Goal: Task Accomplishment & Management: Use online tool/utility

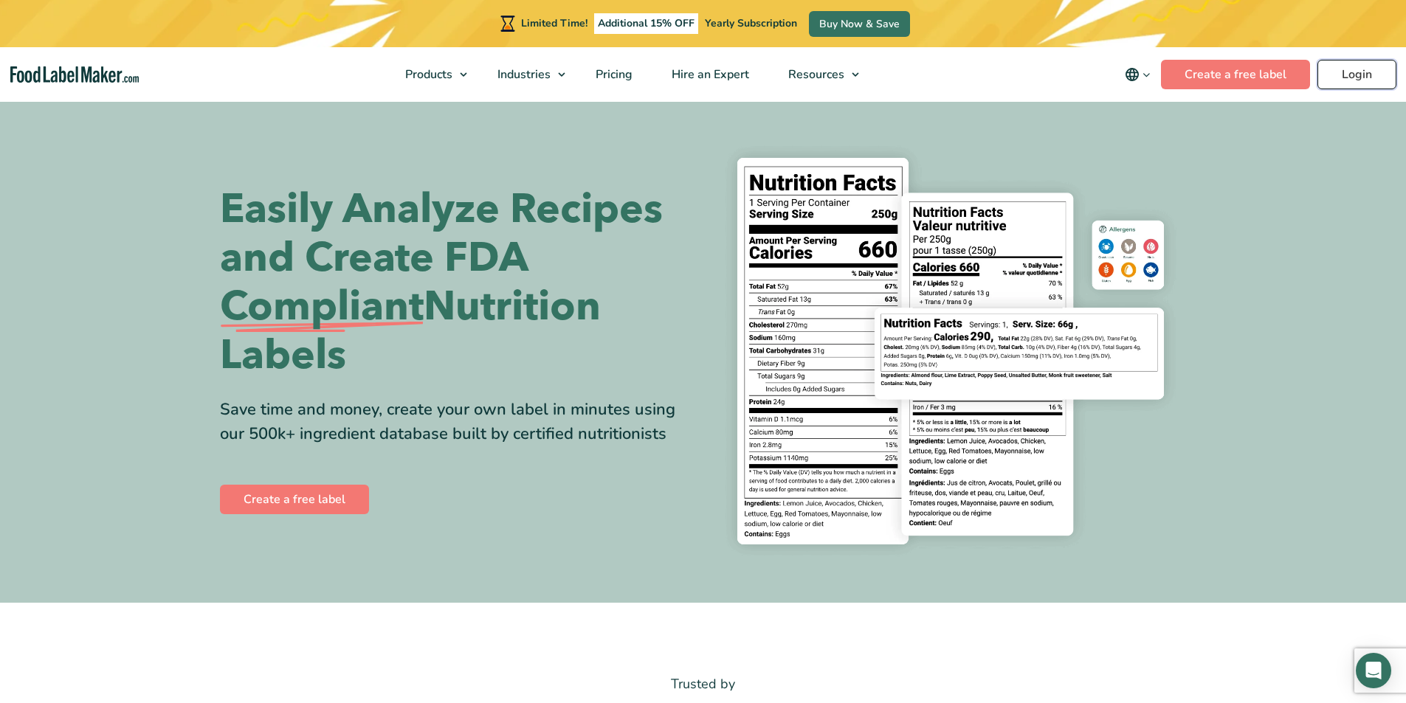
click at [1350, 72] on link "Login" at bounding box center [1356, 75] width 79 height 30
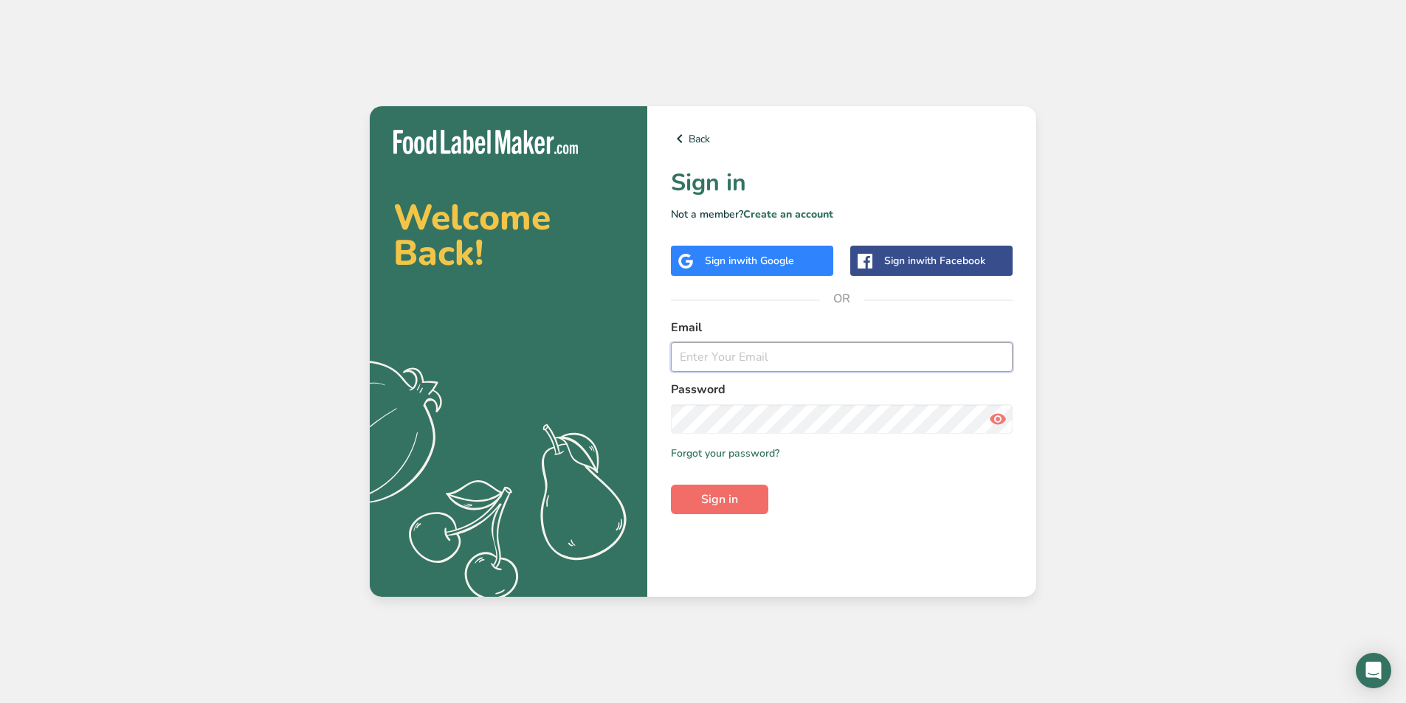
type input "[EMAIL_ADDRESS][DOMAIN_NAME]"
click at [700, 503] on button "Sign in" at bounding box center [719, 500] width 97 height 30
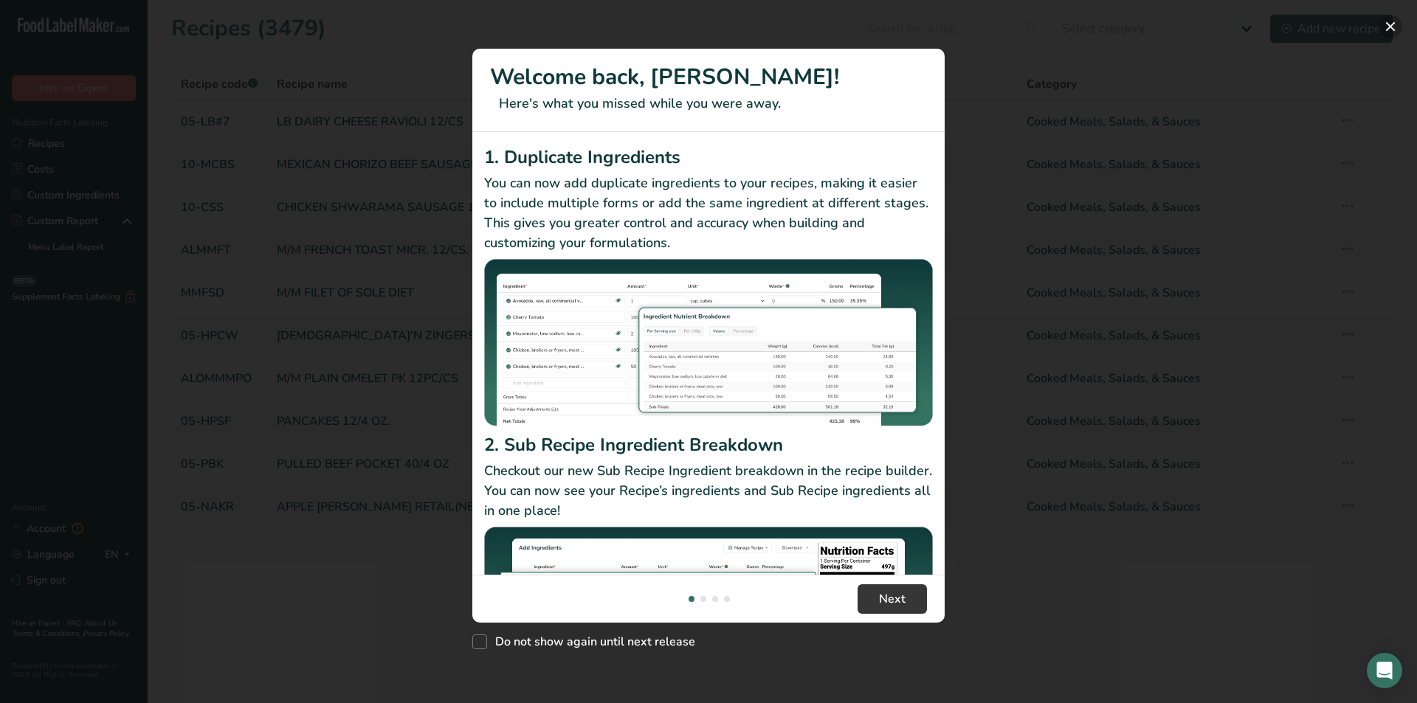
click at [1389, 24] on button "New Features" at bounding box center [1391, 27] width 24 height 24
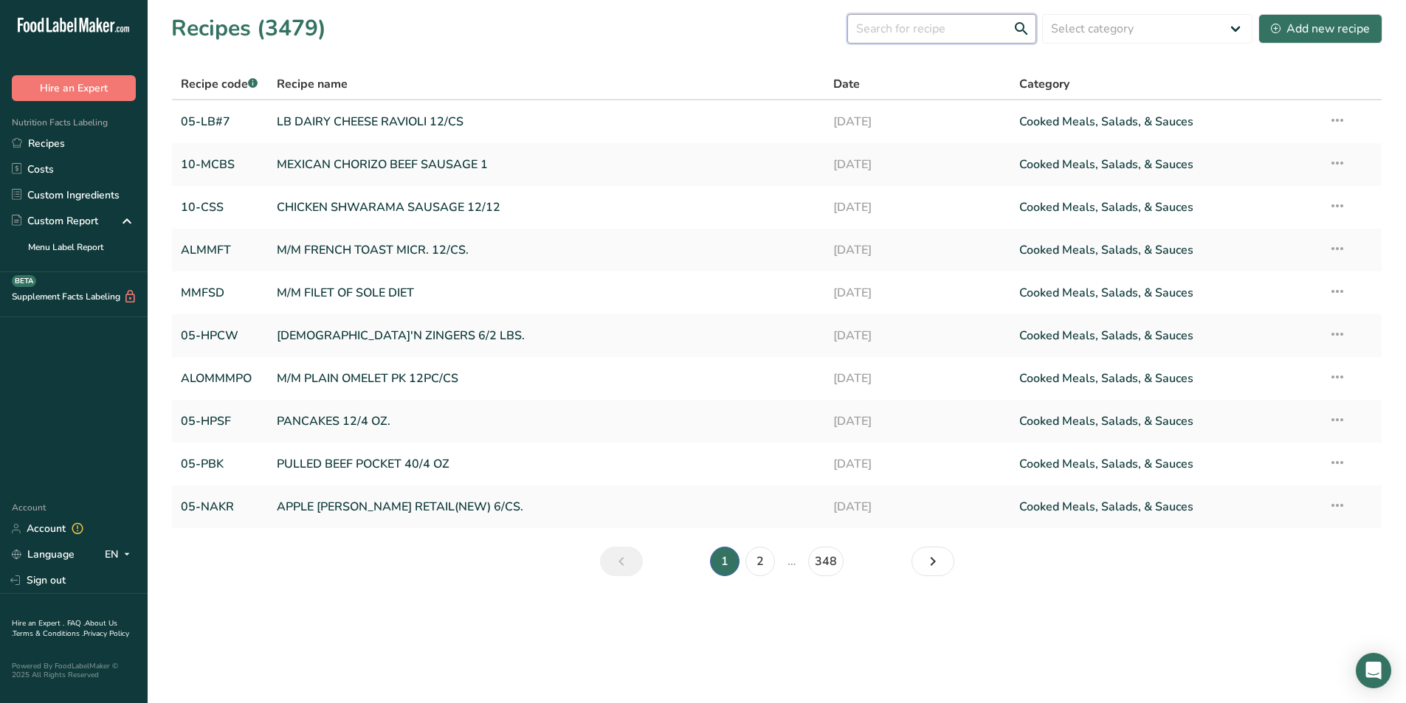
click at [908, 31] on input "text" at bounding box center [941, 29] width 189 height 30
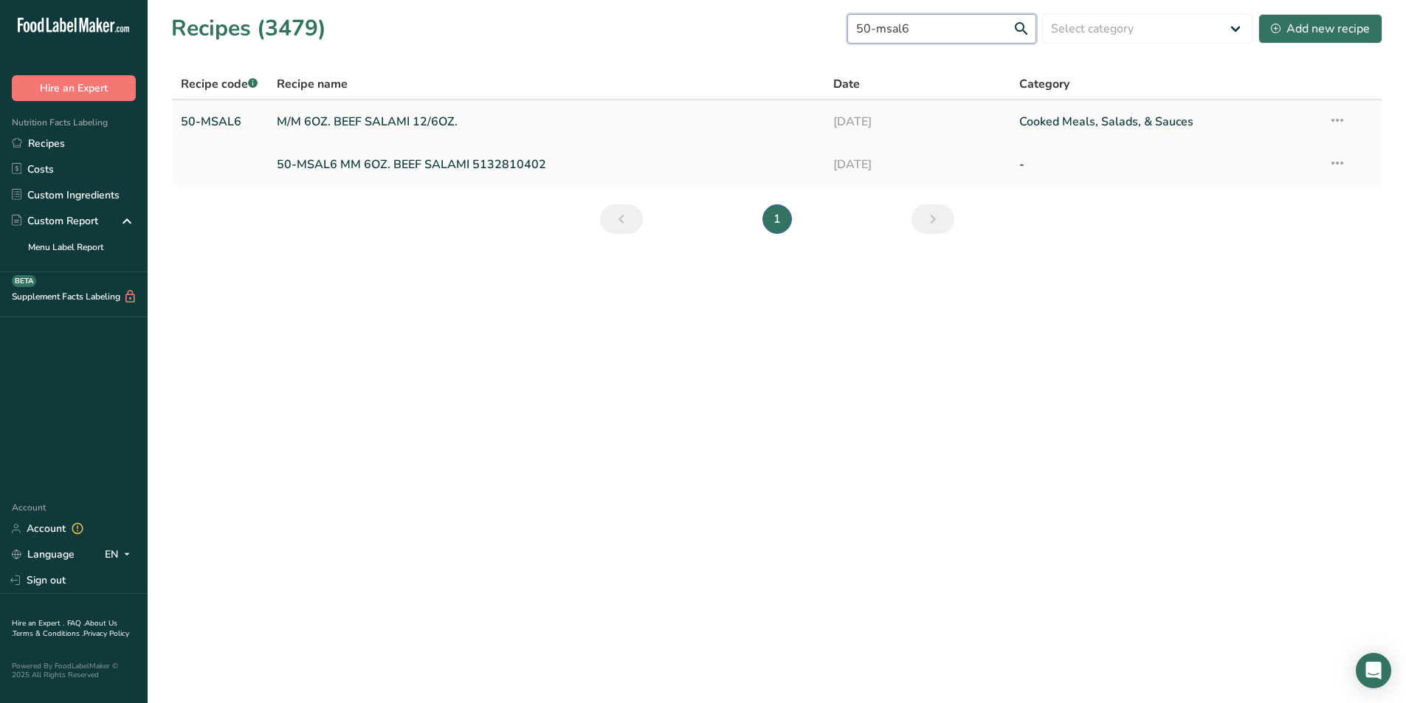
type input "50-msal6"
click at [412, 120] on link "M/M 6OZ. BEEF SALAMI 12/6OZ." at bounding box center [546, 121] width 539 height 31
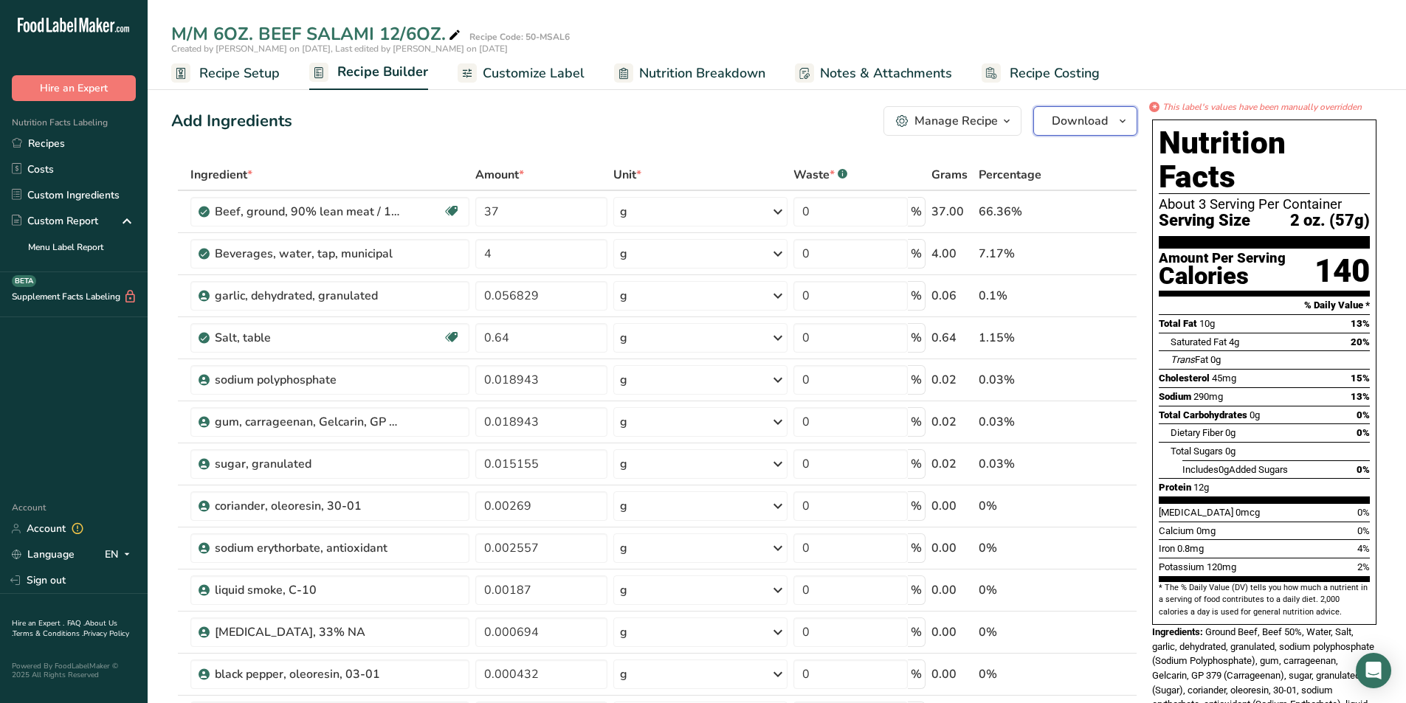
click at [1080, 123] on span "Download" at bounding box center [1080, 121] width 56 height 18
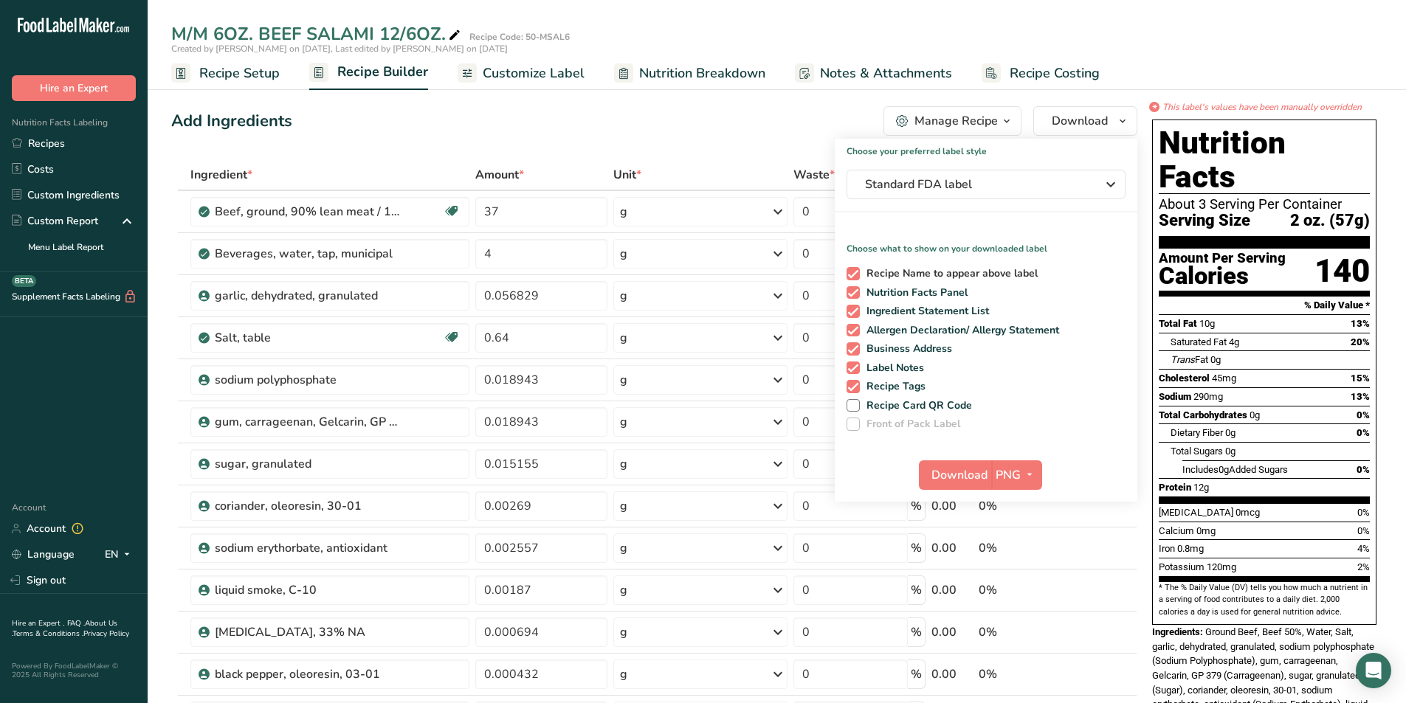
click at [858, 272] on span at bounding box center [852, 273] width 13 height 13
click at [856, 272] on input "Recipe Name to appear above label" at bounding box center [851, 274] width 10 height 10
checkbox input "false"
click at [852, 309] on span at bounding box center [852, 311] width 13 height 13
click at [852, 309] on input "Ingredient Statement List" at bounding box center [851, 311] width 10 height 10
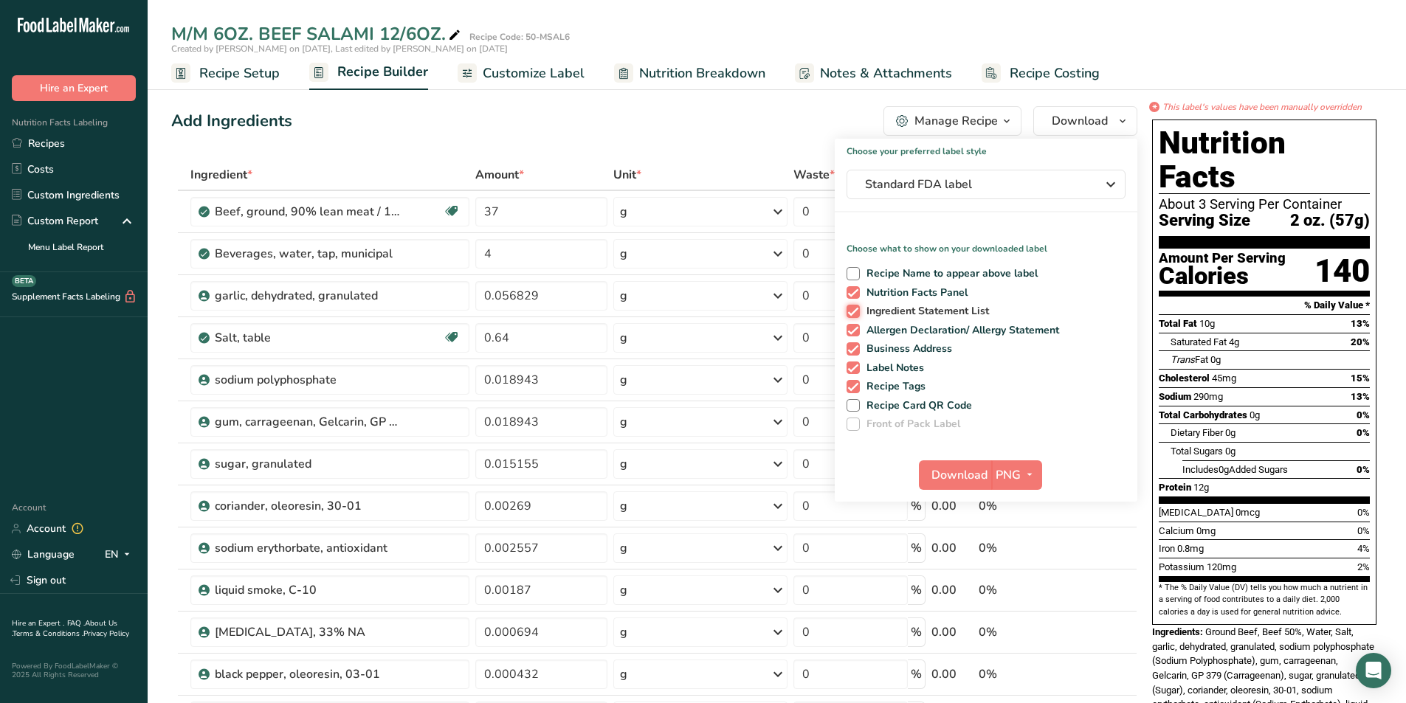
checkbox input "false"
click at [856, 326] on span at bounding box center [852, 330] width 13 height 13
click at [856, 326] on input "Allergen Declaration/ Allergy Statement" at bounding box center [851, 330] width 10 height 10
checkbox input "false"
click at [852, 345] on span at bounding box center [852, 348] width 13 height 13
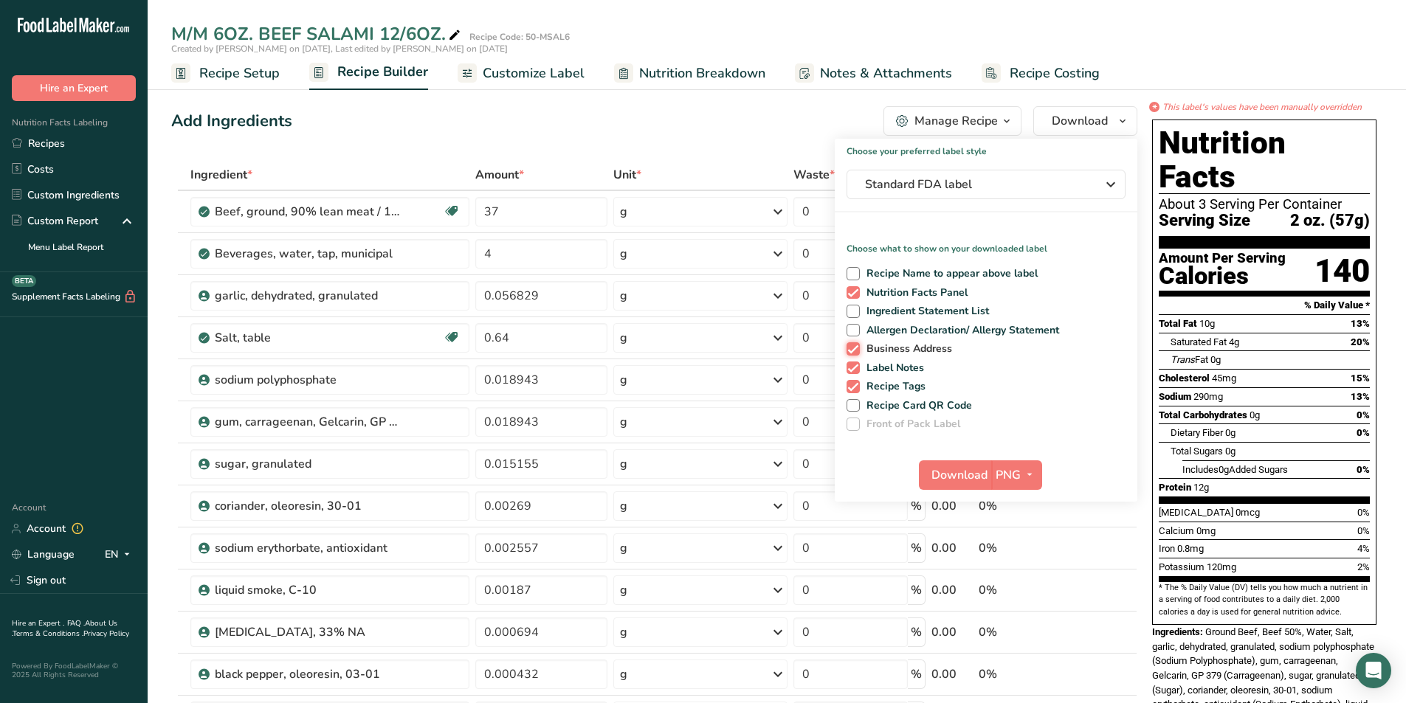
click at [852, 345] on input "Business Address" at bounding box center [851, 349] width 10 height 10
checkbox input "false"
click at [858, 365] on span at bounding box center [852, 368] width 13 height 13
click at [856, 365] on input "Label Notes" at bounding box center [851, 368] width 10 height 10
checkbox input "false"
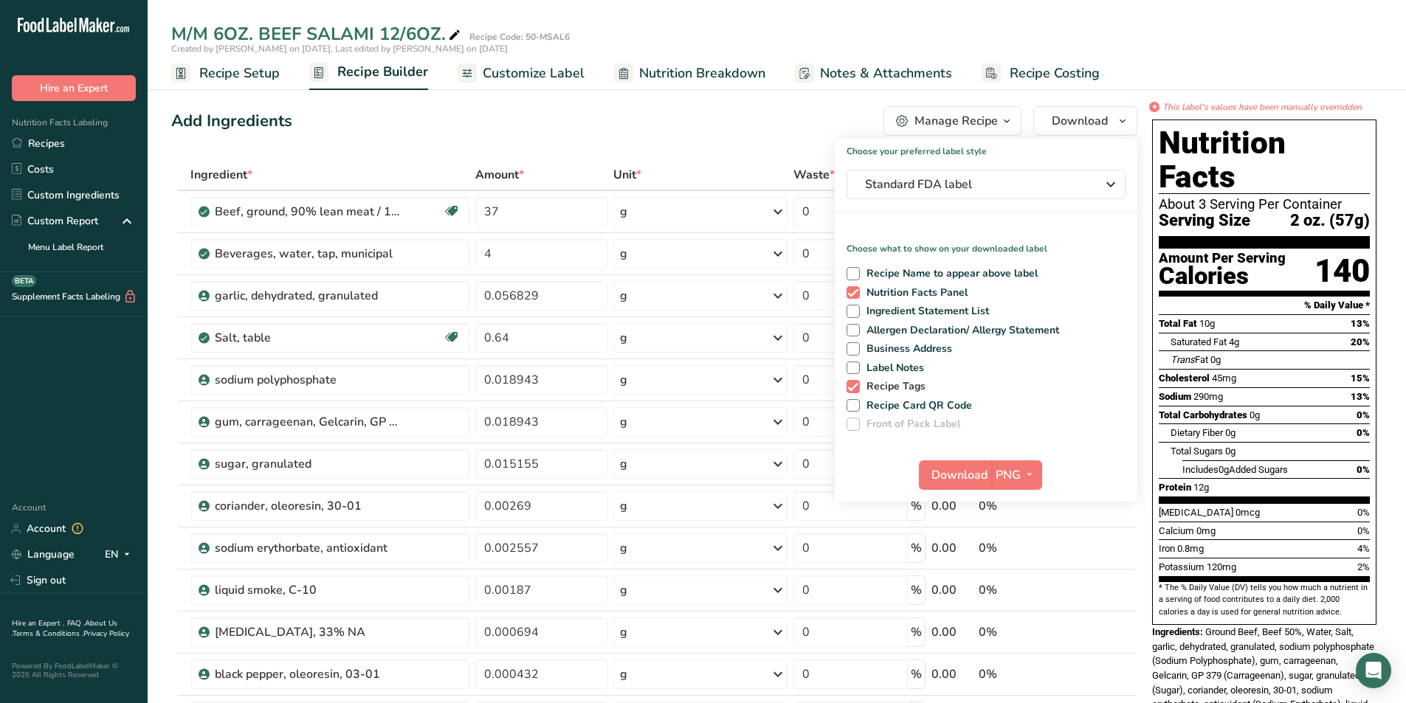
click at [848, 381] on span at bounding box center [852, 386] width 13 height 13
click at [848, 382] on input "Recipe Tags" at bounding box center [851, 387] width 10 height 10
checkbox input "false"
click at [989, 469] on button "Download" at bounding box center [955, 475] width 72 height 30
